Goal: Task Accomplishment & Management: Use online tool/utility

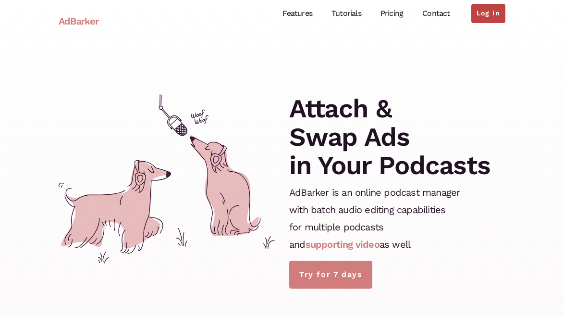
click at [494, 11] on link "Log in" at bounding box center [489, 13] width 34 height 19
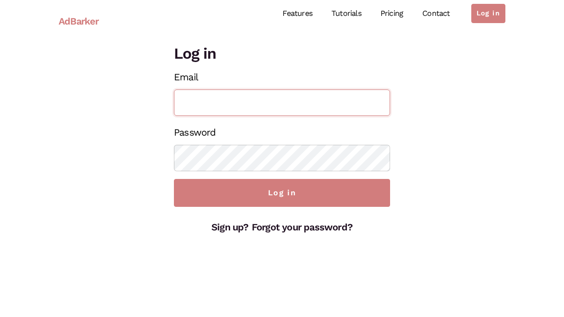
type input "[EMAIL_ADDRESS][DOMAIN_NAME]"
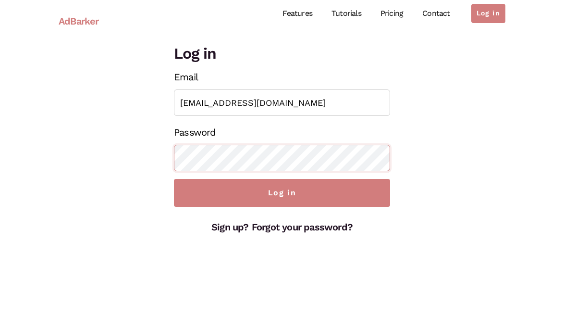
click at [282, 193] on input "Log in" at bounding box center [282, 193] width 216 height 28
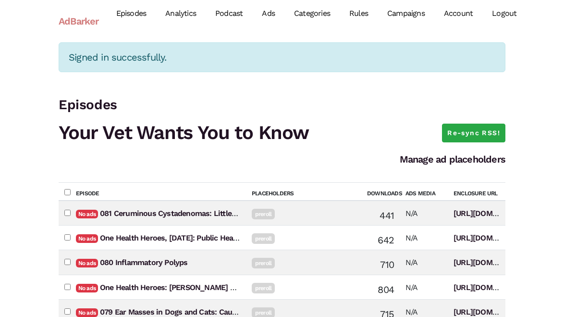
click at [271, 12] on link "Ads" at bounding box center [268, 13] width 32 height 43
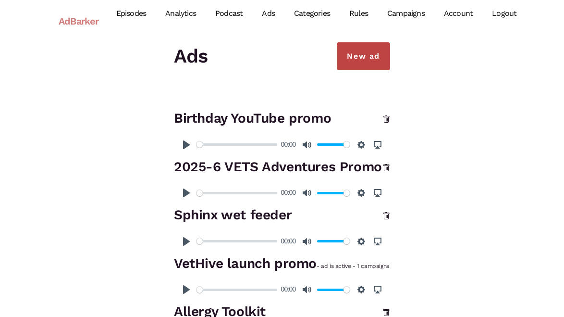
click at [362, 61] on link "New ad" at bounding box center [363, 56] width 53 height 28
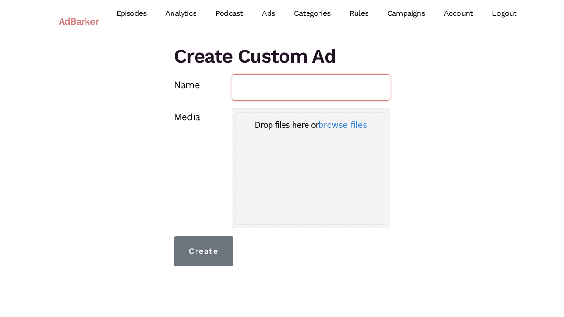
click at [294, 90] on input "Name" at bounding box center [311, 87] width 159 height 26
type input "Merck Animal Health PreRoll"
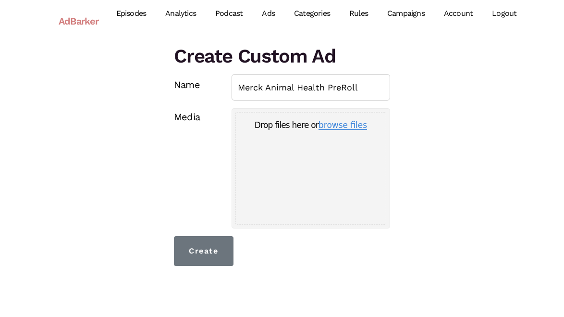
click at [350, 126] on button "browse files" at bounding box center [343, 125] width 49 height 9
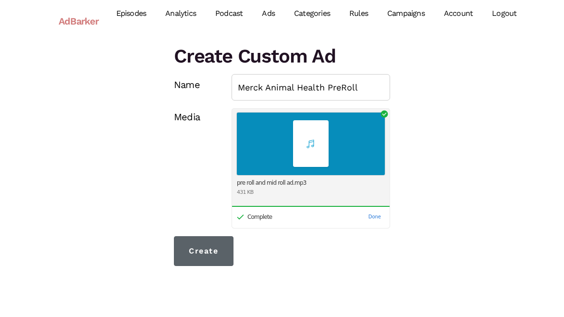
click at [191, 247] on input "Create" at bounding box center [204, 251] width 60 height 30
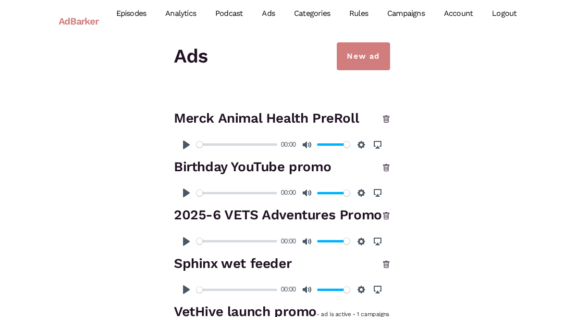
click at [398, 13] on link "Campaigns" at bounding box center [406, 13] width 57 height 43
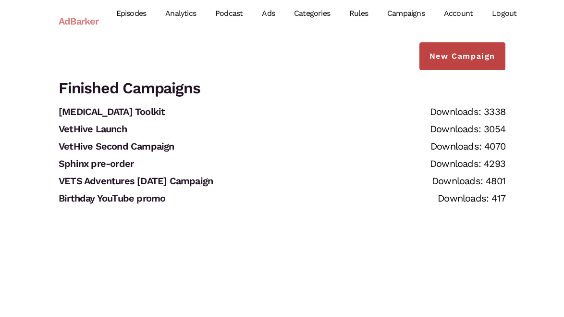
click at [450, 53] on link "New Campaign" at bounding box center [463, 56] width 86 height 28
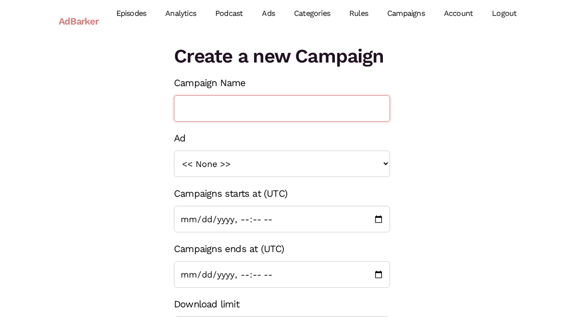
click at [232, 114] on input "Campaign Name" at bounding box center [282, 108] width 216 height 26
type input "Merck Animal Health HEAR Now"
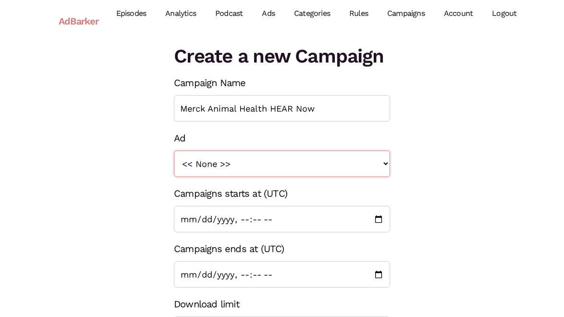
select select "1401"
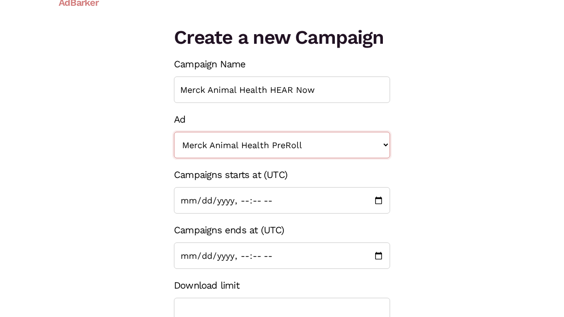
scroll to position [20, 0]
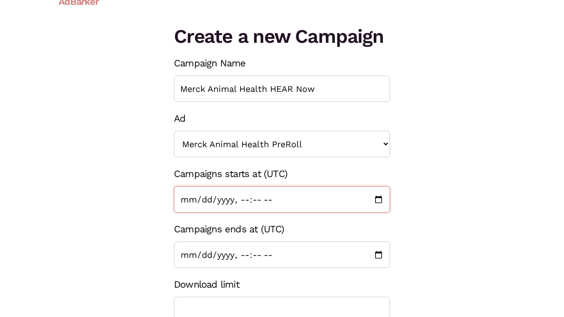
click at [220, 198] on input "Campaigns starts at (UTC)" at bounding box center [282, 199] width 216 height 26
click at [199, 197] on input "Campaigns starts at (UTC)" at bounding box center [282, 199] width 216 height 26
click at [246, 198] on input "Campaigns starts at (UTC)" at bounding box center [282, 199] width 216 height 26
click at [422, 227] on div "Create a new Campaign Campaign Name Merck Animal Health HEAR Now Ad << None >> …" at bounding box center [281, 238] width 461 height 431
click at [186, 196] on input "Campaigns starts at (UTC)" at bounding box center [282, 199] width 216 height 26
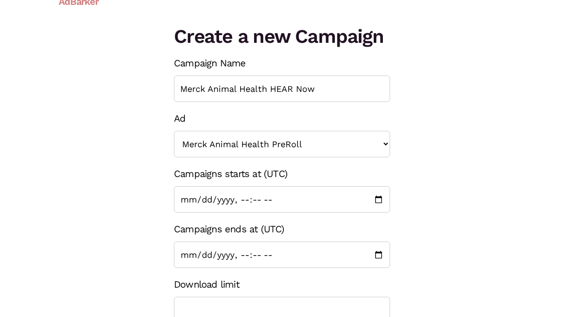
click at [439, 226] on div "Create a new Campaign Campaign Name Merck Animal Health HEAR Now Ad << None >> …" at bounding box center [281, 238] width 461 height 431
click at [185, 197] on input "Campaigns starts at (UTC)" at bounding box center [282, 199] width 216 height 26
type input "[DATE]T07:00"
click at [359, 222] on div "Campaigns ends at (UTC)" at bounding box center [282, 244] width 216 height 48
click at [185, 256] on input "Campaigns ends at (UTC)" at bounding box center [282, 254] width 216 height 26
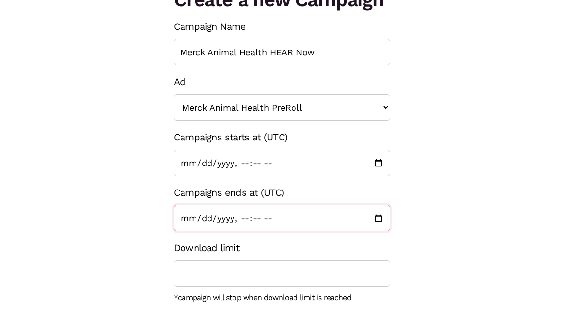
scroll to position [65, 0]
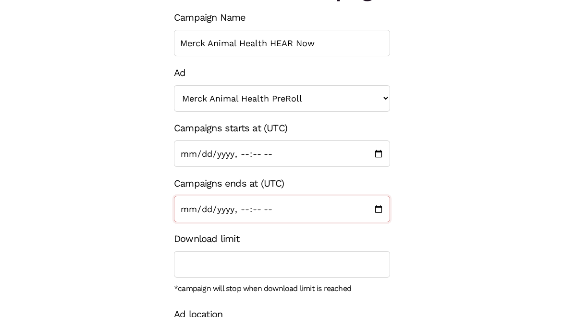
click at [184, 209] on input "Campaigns ends at (UTC)" at bounding box center [282, 209] width 216 height 26
click at [228, 208] on input "Campaigns ends at (UTC)" at bounding box center [282, 209] width 216 height 26
click at [245, 207] on input "Campaigns ends at (UTC)" at bounding box center [282, 209] width 216 height 26
type input "[DATE]T07:00"
click at [436, 236] on div "Create a new Campaign Campaign Name Merck Animal Health HEAR Now Ad << None >> …" at bounding box center [281, 192] width 461 height 431
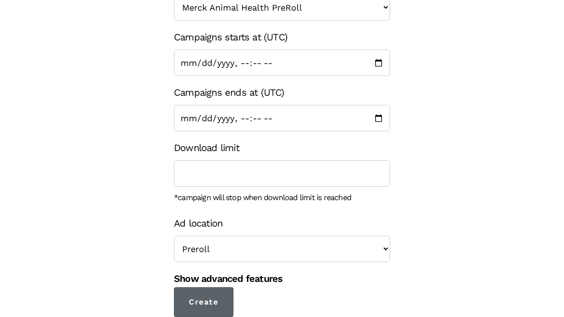
scroll to position [156, 0]
click at [212, 295] on input "Create" at bounding box center [204, 302] width 60 height 30
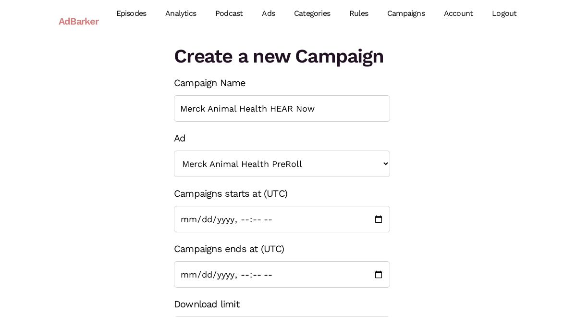
scroll to position [0, 0]
